Goal: Task Accomplishment & Management: Complete application form

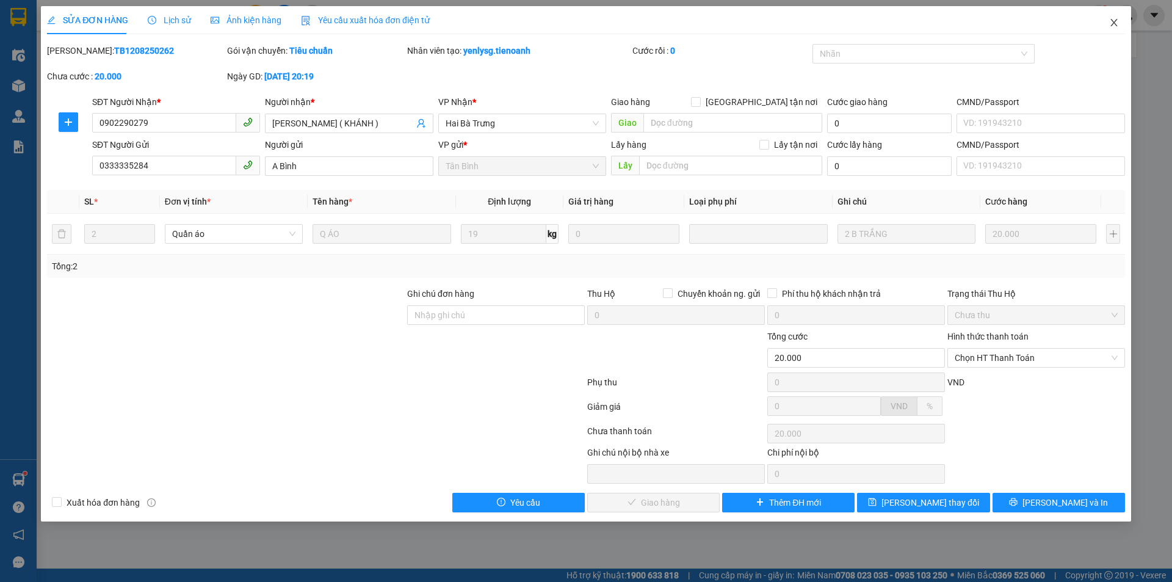
click at [1108, 29] on span "Close" at bounding box center [1114, 23] width 34 height 34
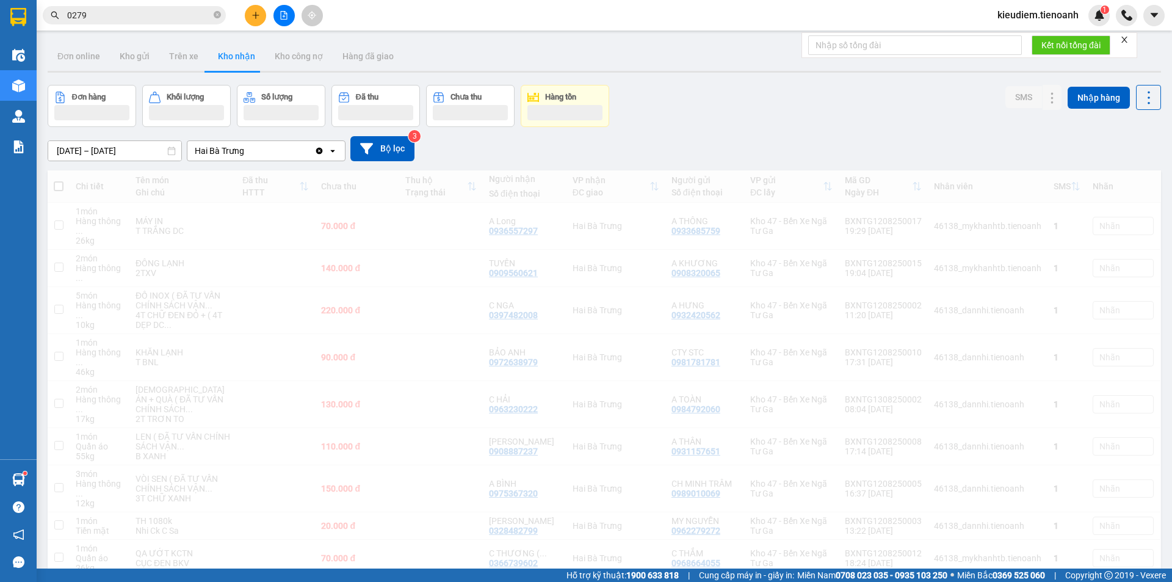
click at [82, 17] on input "0279" at bounding box center [139, 15] width 144 height 13
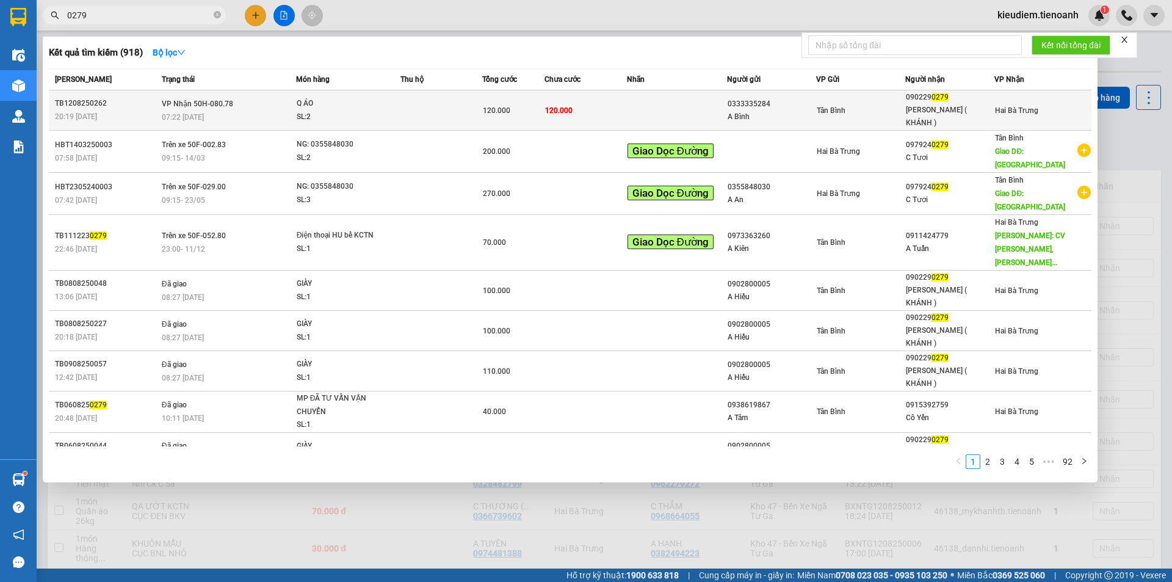
click at [160, 95] on td "VP Nhận 50H-080.78 07:22 [DATE]" at bounding box center [227, 110] width 137 height 40
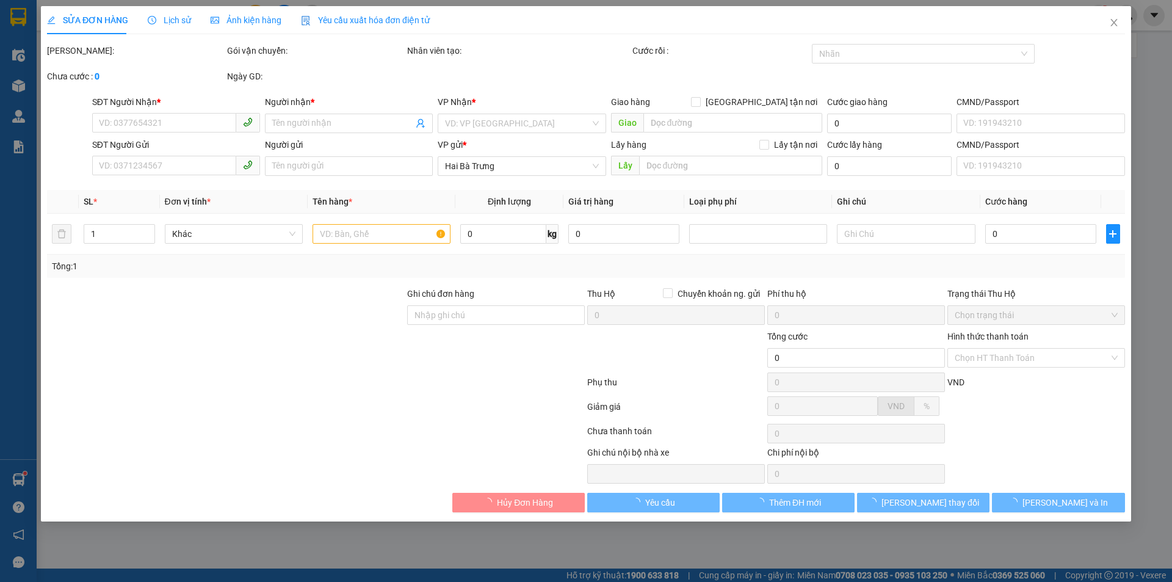
type input "0902290279"
type input "[PERSON_NAME] ( KHÁNH )"
type input "0333335284"
type input "A Bình"
type input "20.000"
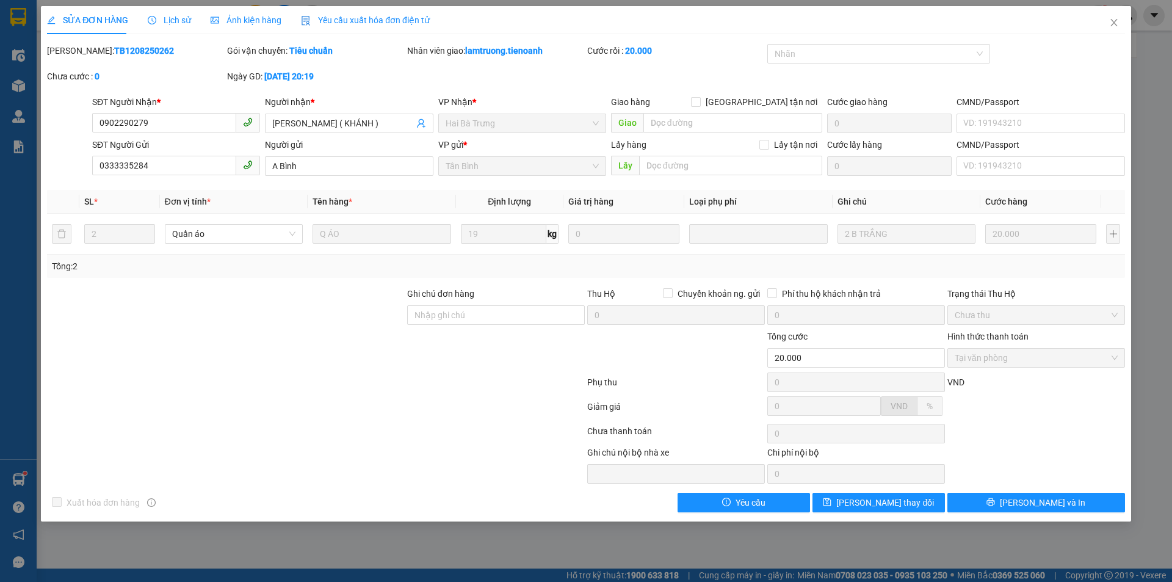
click at [303, 415] on div at bounding box center [316, 409] width 540 height 24
click at [1112, 32] on span "Close" at bounding box center [1114, 23] width 34 height 34
